Goal: Transaction & Acquisition: Purchase product/service

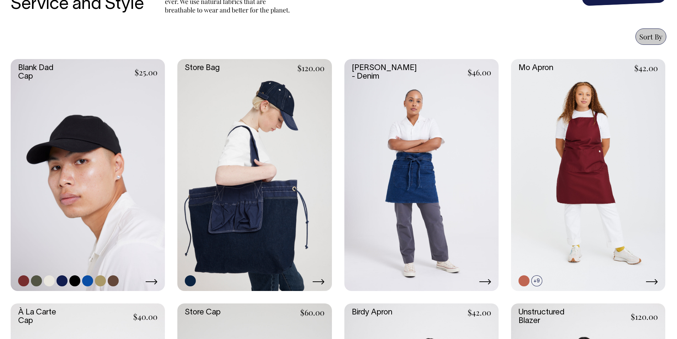
scroll to position [284, 0]
click at [142, 157] on link at bounding box center [88, 174] width 154 height 231
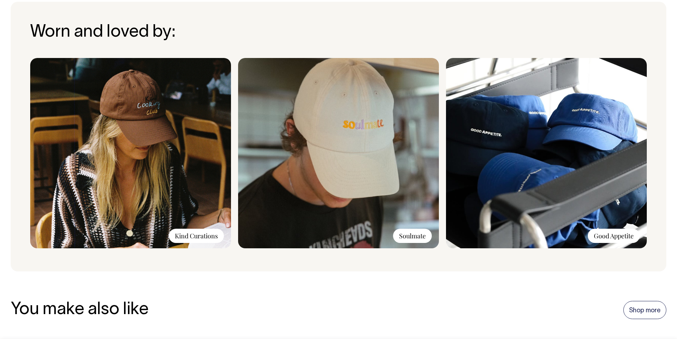
scroll to position [552, 0]
click at [172, 226] on img at bounding box center [130, 153] width 201 height 190
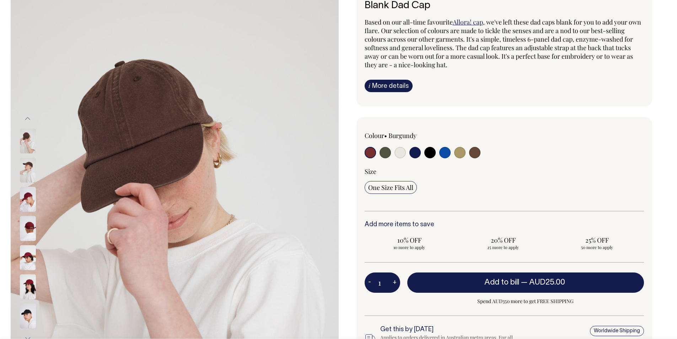
scroll to position [54, 0]
click at [27, 169] on img at bounding box center [28, 170] width 16 height 25
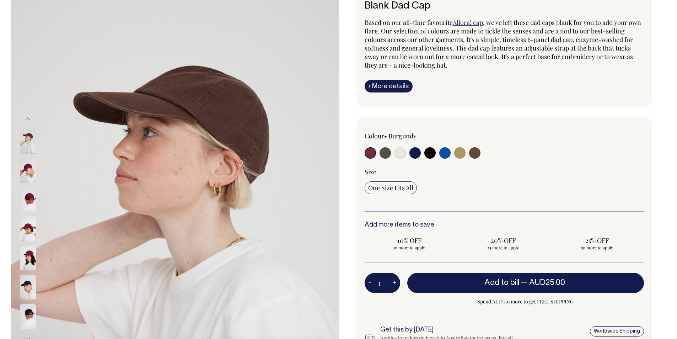
click at [27, 175] on img at bounding box center [28, 170] width 16 height 25
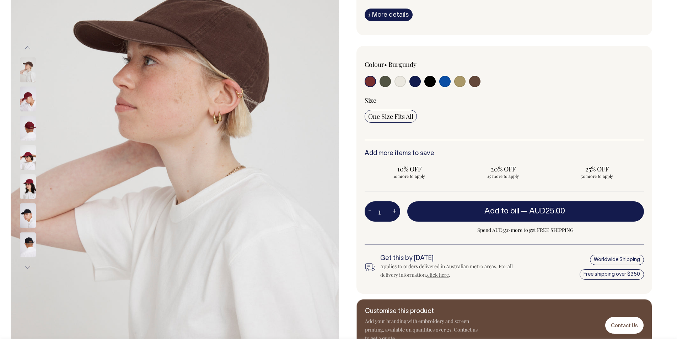
scroll to position [126, 0]
